Goal: Information Seeking & Learning: Learn about a topic

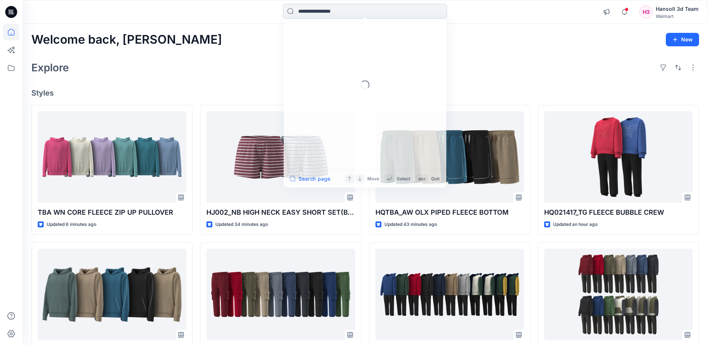
click at [308, 12] on input at bounding box center [365, 11] width 164 height 15
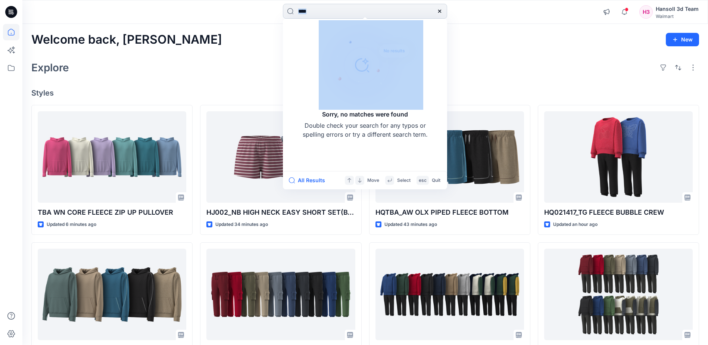
drag, startPoint x: 329, startPoint y: 19, endPoint x: 338, endPoint y: 13, distance: 11.1
click at [320, 17] on div "**** Sorry, no matches were found Double check your search for any typos or spe…" at bounding box center [365, 12] width 164 height 16
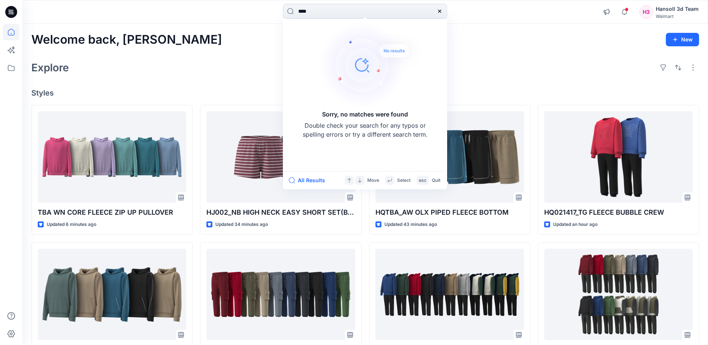
drag, startPoint x: 336, startPoint y: 13, endPoint x: 242, endPoint y: 13, distance: 94.1
click at [242, 13] on div "**** Sorry, no matches were found Double check your search for any typos or spe…" at bounding box center [365, 12] width 343 height 16
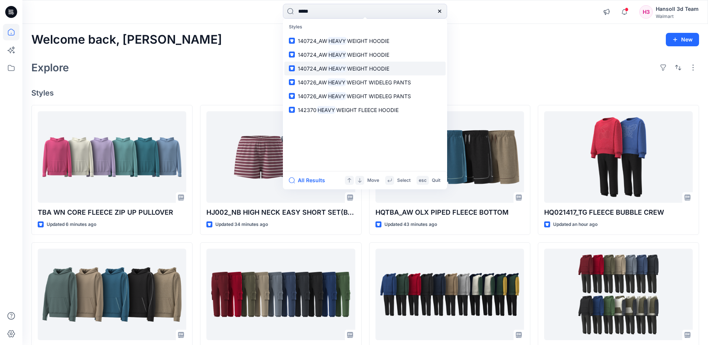
type input "*****"
click at [381, 66] on span "WEIGHT HOODIE" at bounding box center [368, 68] width 42 height 6
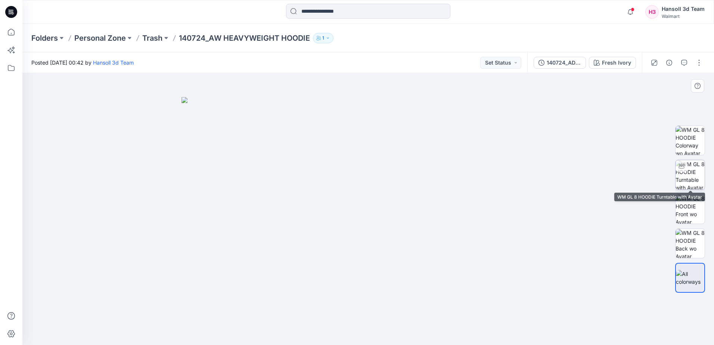
click at [693, 174] on img at bounding box center [690, 174] width 29 height 29
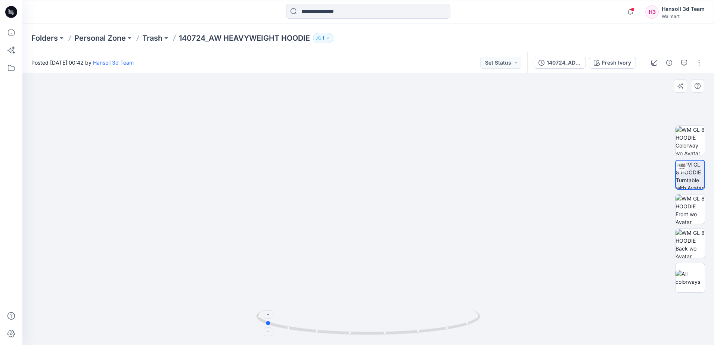
drag, startPoint x: 392, startPoint y: 333, endPoint x: 407, endPoint y: 330, distance: 14.5
click at [407, 330] on icon at bounding box center [369, 323] width 226 height 28
drag, startPoint x: 181, startPoint y: 36, endPoint x: 204, endPoint y: 36, distance: 23.2
click at [204, 36] on p "140724_AW HEAVYWEIGHT HOODIE" at bounding box center [244, 38] width 131 height 10
copy p "140724"
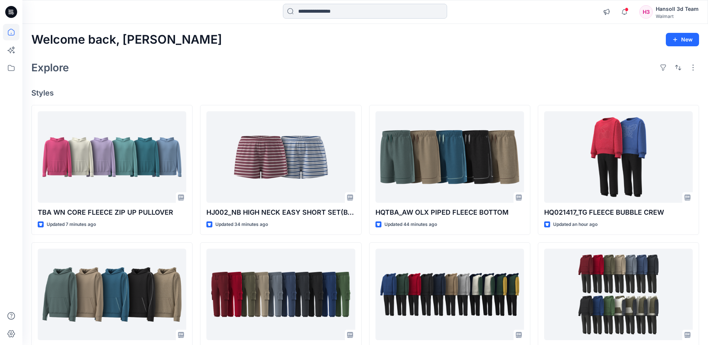
click at [345, 11] on input at bounding box center [365, 11] width 164 height 15
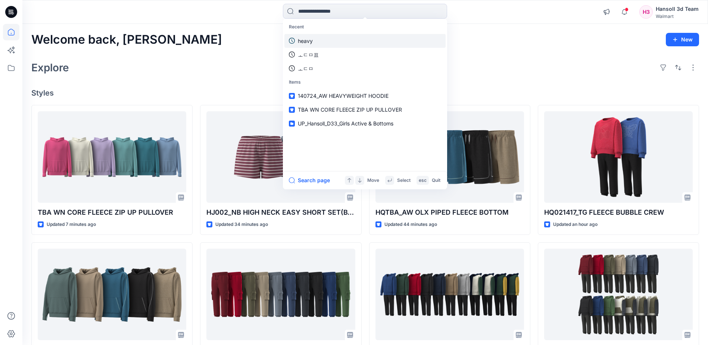
click at [338, 38] on link "heavy" at bounding box center [365, 41] width 161 height 14
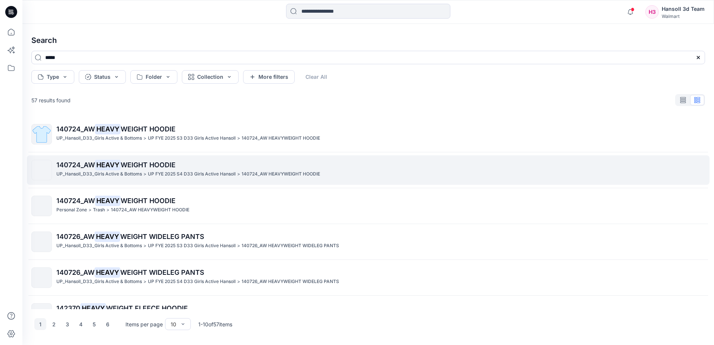
click at [158, 173] on p "UP FYE 2025 S4 D33 Girls Active Hansoll" at bounding box center [192, 174] width 88 height 8
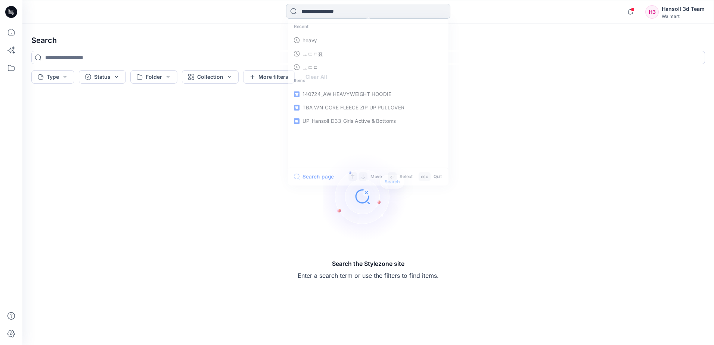
click at [344, 15] on input at bounding box center [368, 11] width 164 height 15
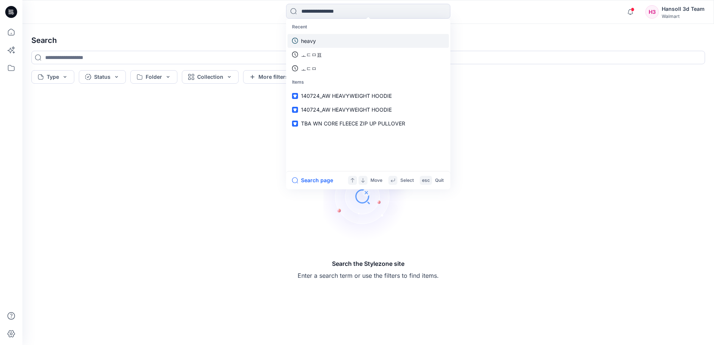
click at [325, 42] on link "heavy" at bounding box center [368, 41] width 161 height 14
type input "*****"
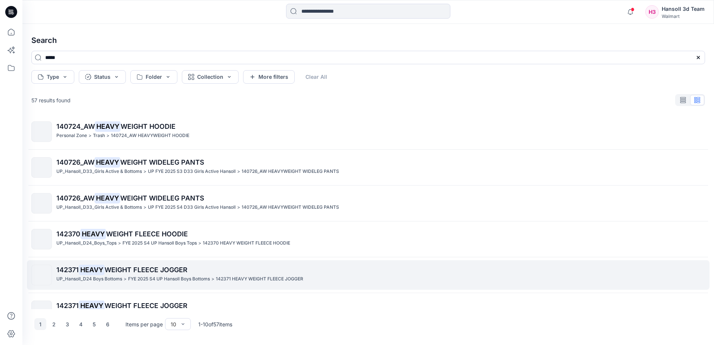
scroll to position [75, 0]
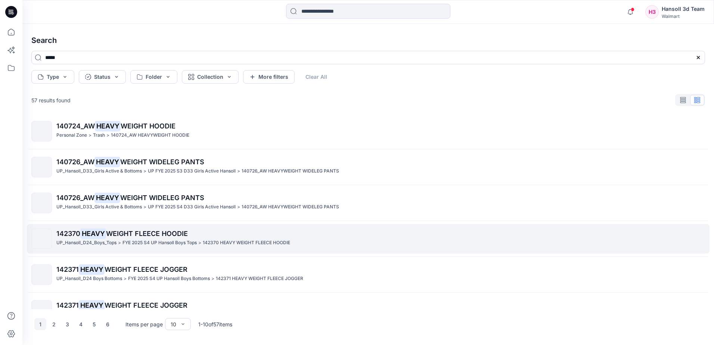
click at [166, 238] on p "142370 HEAVY WEIGHT FLEECE HOODIE" at bounding box center [380, 234] width 648 height 10
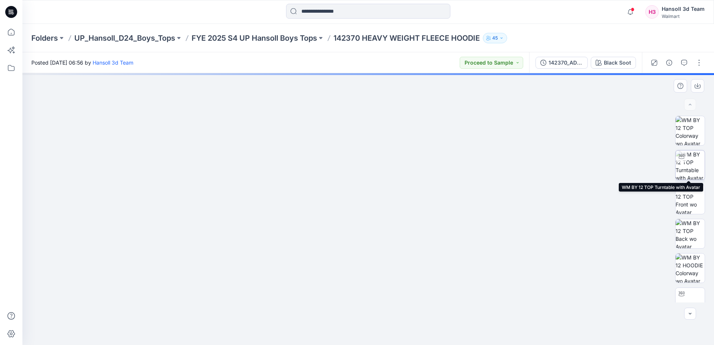
click at [694, 158] on img at bounding box center [690, 164] width 29 height 29
drag, startPoint x: 390, startPoint y: 333, endPoint x: 344, endPoint y: 335, distance: 46.0
click at [344, 335] on icon at bounding box center [369, 323] width 226 height 28
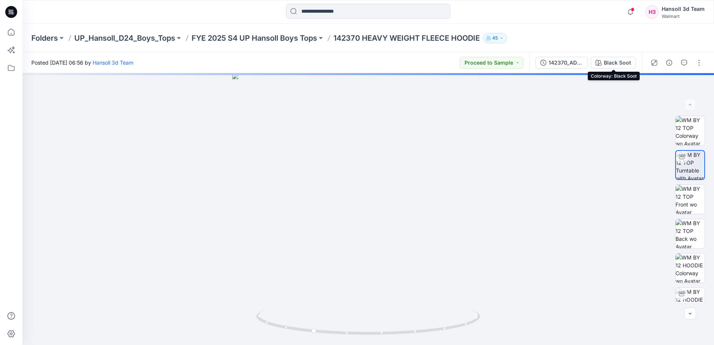
drag, startPoint x: 618, startPoint y: 63, endPoint x: 622, endPoint y: 64, distance: 3.8
click at [620, 64] on div "Black Soot" at bounding box center [617, 63] width 27 height 8
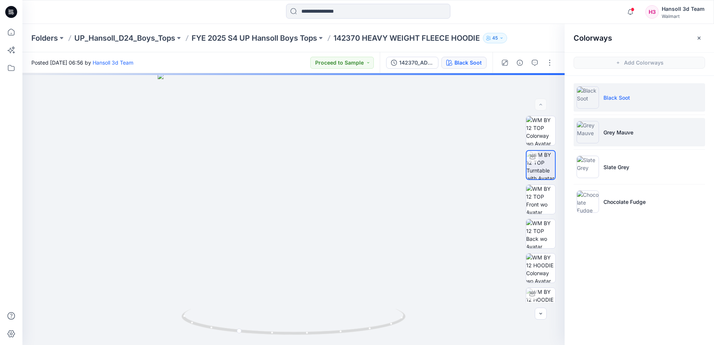
click at [638, 134] on li "Grey Mauve" at bounding box center [639, 132] width 131 height 28
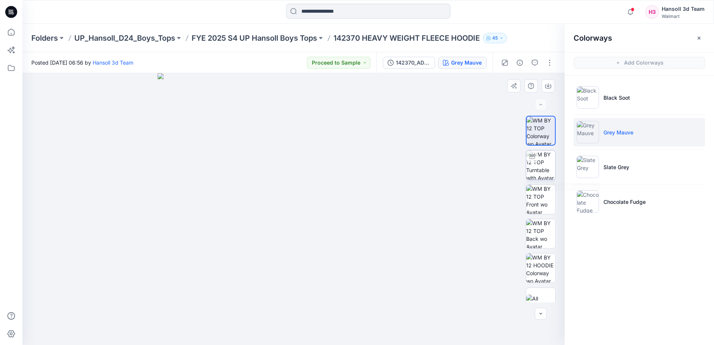
click at [540, 164] on img at bounding box center [540, 164] width 29 height 29
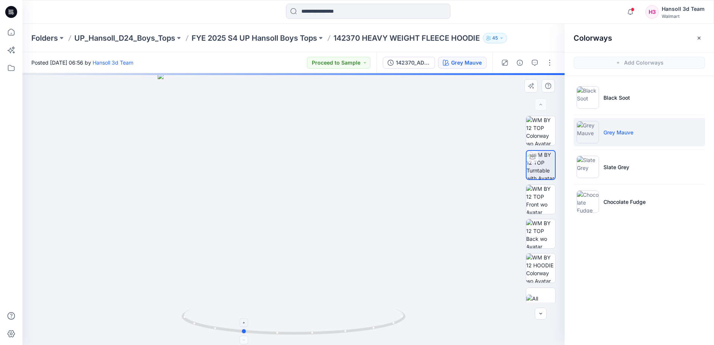
drag, startPoint x: 375, startPoint y: 327, endPoint x: 326, endPoint y: 329, distance: 49.0
click at [326, 329] on icon at bounding box center [294, 323] width 226 height 28
drag, startPoint x: 339, startPoint y: 324, endPoint x: 319, endPoint y: 251, distance: 75.8
click at [451, 313] on div at bounding box center [293, 209] width 542 height 272
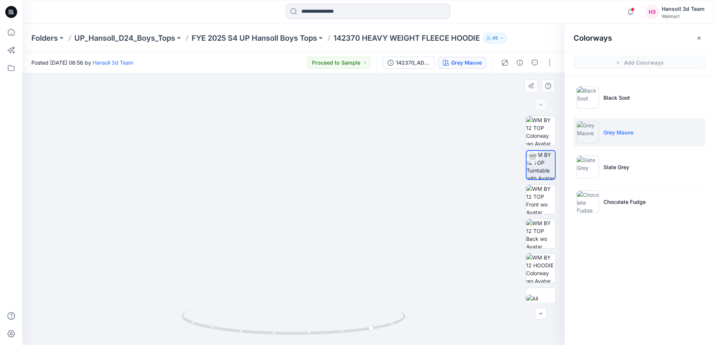
drag, startPoint x: 252, startPoint y: 200, endPoint x: 254, endPoint y: 239, distance: 39.3
click at [253, 234] on img at bounding box center [297, 77] width 841 height 536
drag, startPoint x: 363, startPoint y: 329, endPoint x: 324, endPoint y: 300, distance: 48.9
click at [324, 334] on icon at bounding box center [294, 323] width 226 height 28
drag, startPoint x: 302, startPoint y: 137, endPoint x: 300, endPoint y: 198, distance: 61.3
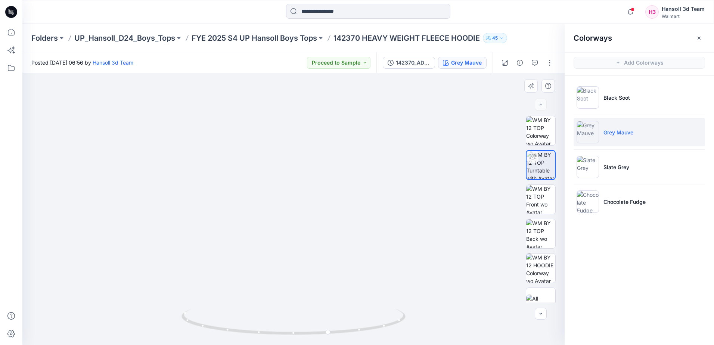
click at [300, 198] on img at bounding box center [295, 139] width 841 height 412
drag, startPoint x: 276, startPoint y: 191, endPoint x: 273, endPoint y: 170, distance: 20.7
click at [273, 170] on img at bounding box center [281, 101] width 841 height 488
drag, startPoint x: 379, startPoint y: 222, endPoint x: 372, endPoint y: 325, distance: 103.3
click at [372, 325] on div at bounding box center [293, 209] width 542 height 272
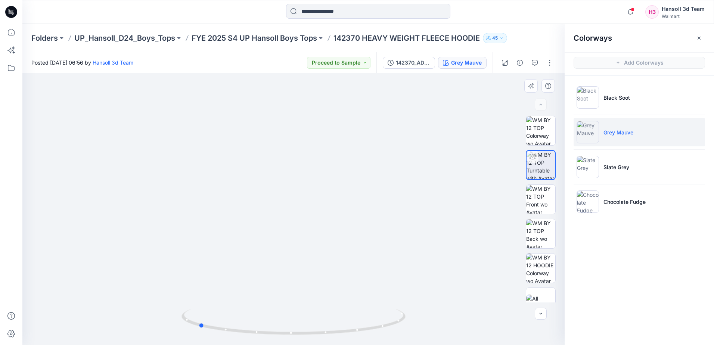
drag, startPoint x: 366, startPoint y: 330, endPoint x: 233, endPoint y: 340, distance: 132.6
click at [233, 340] on div at bounding box center [293, 326] width 224 height 37
drag, startPoint x: 344, startPoint y: 205, endPoint x: 209, endPoint y: 206, distance: 134.8
click at [343, 205] on img at bounding box center [279, 159] width 770 height 371
click at [689, 317] on div "Colorways Add Colorways Black Soot Grey Mauve Slate Grey Chocolate Fudge" at bounding box center [639, 184] width 149 height 321
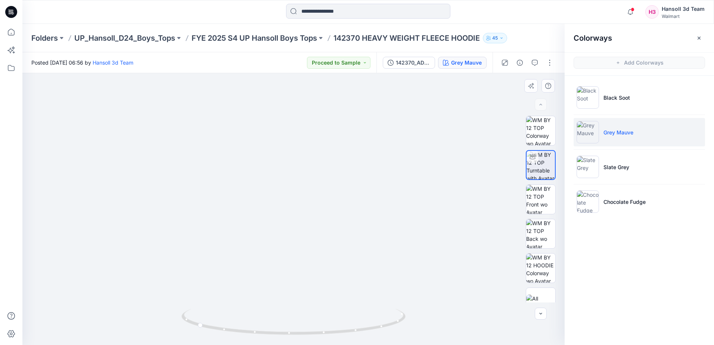
click at [526, 313] on img at bounding box center [278, 159] width 770 height 371
drag, startPoint x: 358, startPoint y: 193, endPoint x: 353, endPoint y: 149, distance: 44.4
click at [351, 142] on img at bounding box center [256, 136] width 770 height 417
drag, startPoint x: 350, startPoint y: 330, endPoint x: 321, endPoint y: 331, distance: 29.2
click at [321, 331] on icon at bounding box center [294, 323] width 226 height 28
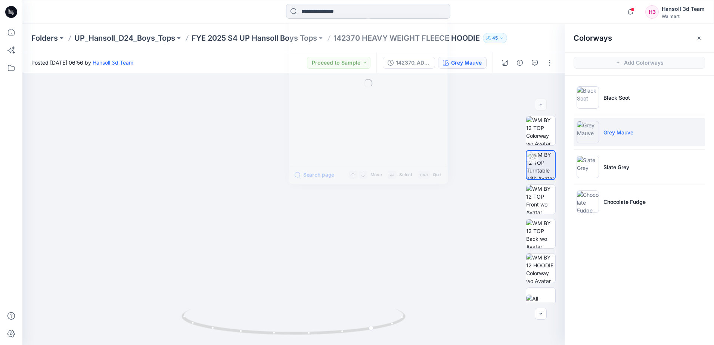
click at [303, 10] on input at bounding box center [368, 11] width 164 height 15
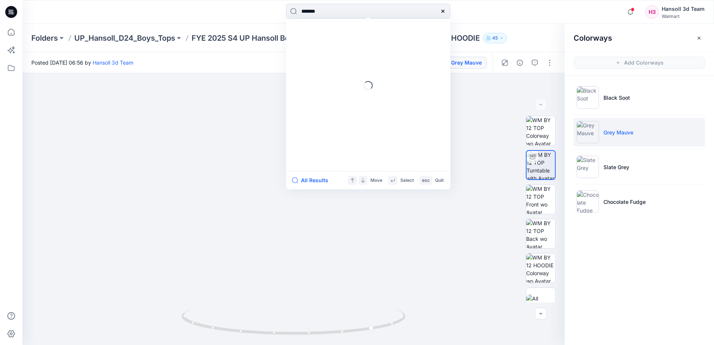
type input "*****"
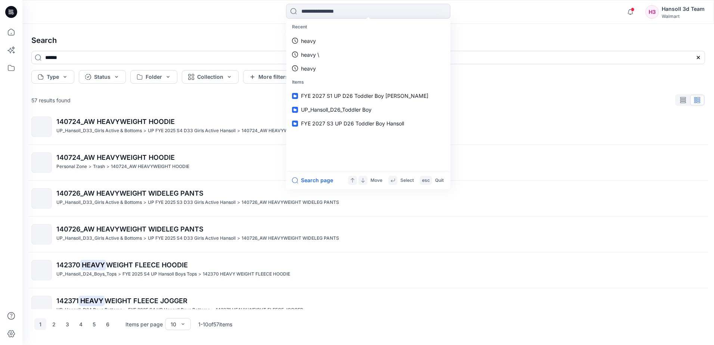
scroll to position [112, 0]
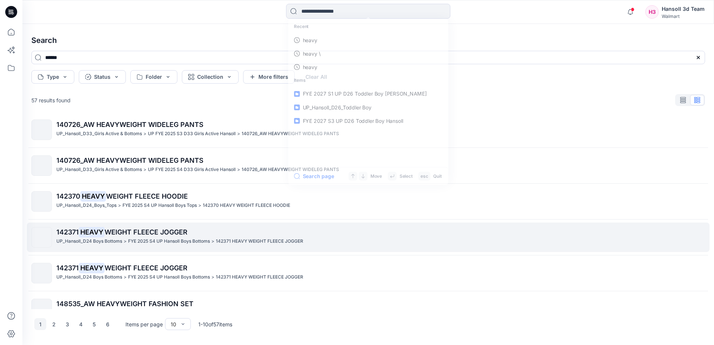
click at [163, 245] on div "142371 HEAVY WEIGHT FLEECE JOGGER UP_Hansoll_D24 Boys Bottoms > FYE 2025 S4 UP …" at bounding box center [380, 237] width 648 height 21
